Goal: Information Seeking & Learning: Understand process/instructions

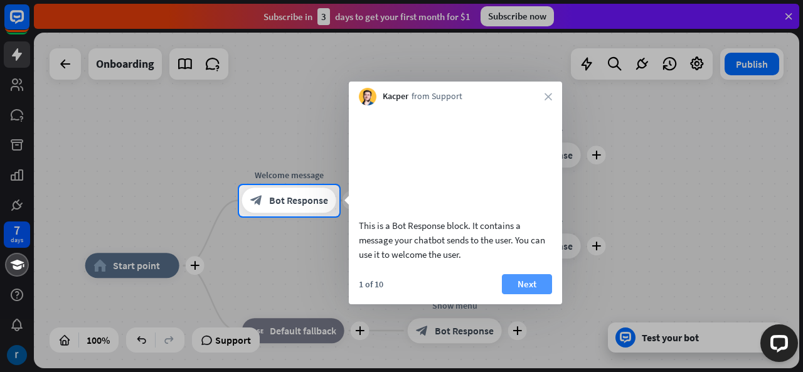
click at [537, 294] on button "Next" at bounding box center [527, 284] width 50 height 20
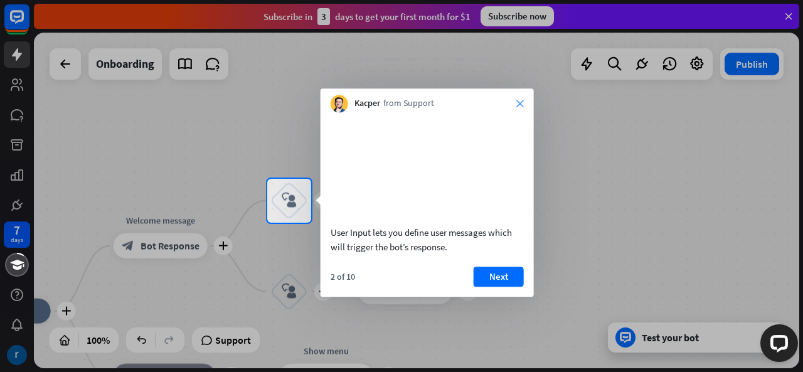
click at [518, 100] on icon "close" at bounding box center [520, 104] width 8 height 8
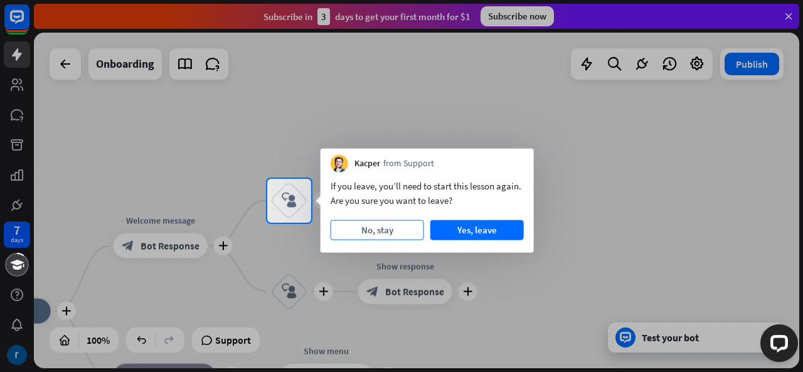
click at [396, 226] on button "No, stay" at bounding box center [376, 230] width 93 height 20
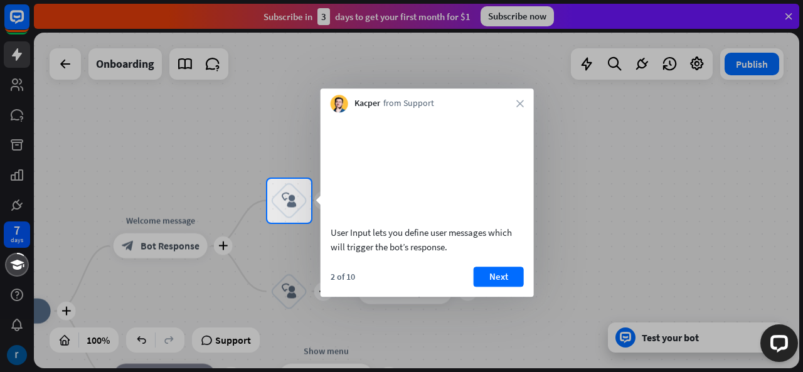
click at [517, 108] on div "Kacper from Support close" at bounding box center [426, 100] width 213 height 24
drag, startPoint x: 711, startPoint y: 166, endPoint x: 705, endPoint y: 176, distance: 12.4
click at [705, 176] on div at bounding box center [401, 89] width 803 height 179
click at [290, 200] on icon "block_user_input" at bounding box center [289, 200] width 15 height 15
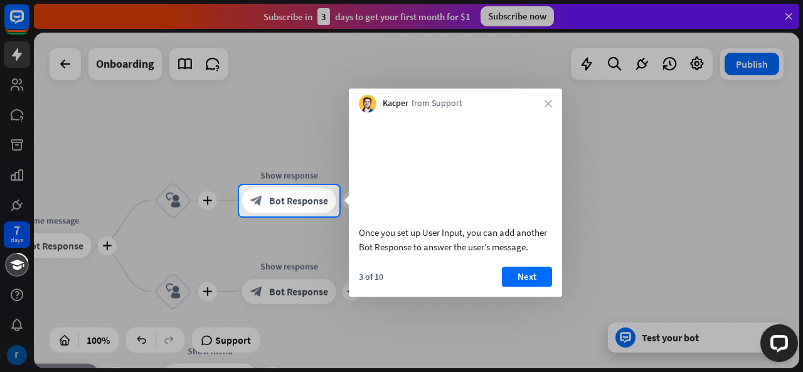
drag, startPoint x: 48, startPoint y: 255, endPoint x: 60, endPoint y: 249, distance: 12.9
click at [60, 249] on div at bounding box center [401, 294] width 803 height 156
click at [518, 287] on button "Next" at bounding box center [527, 276] width 50 height 20
